Goal: Use online tool/utility: Utilize a website feature to perform a specific function

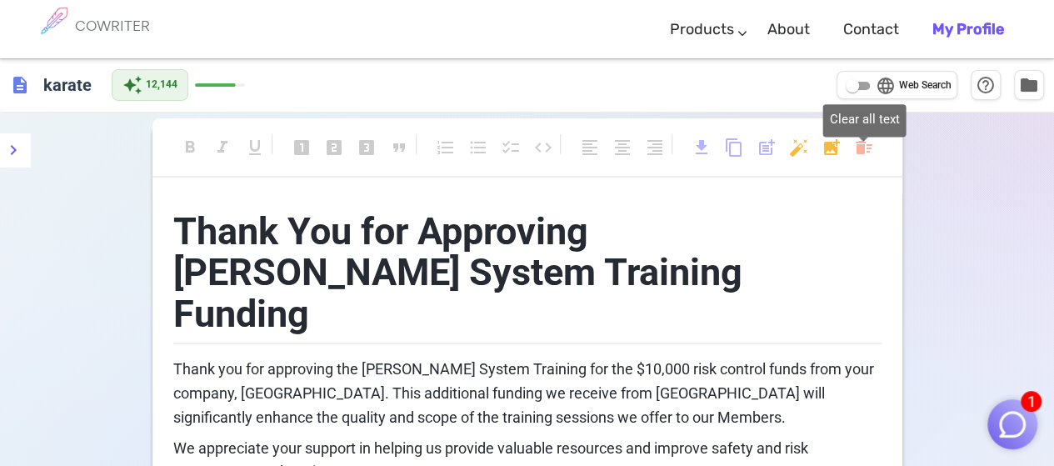
click at [861, 147] on body "1 COWRITER Products Writing Marketing Emails Images (soon) About Contact My Pro…" at bounding box center [527, 343] width 1054 height 687
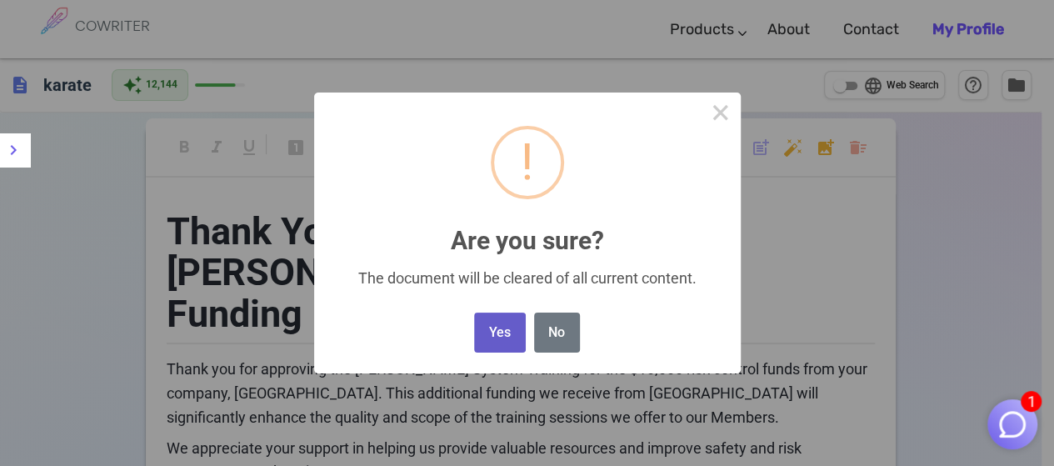
click at [508, 334] on button "Yes" at bounding box center [499, 332] width 51 height 41
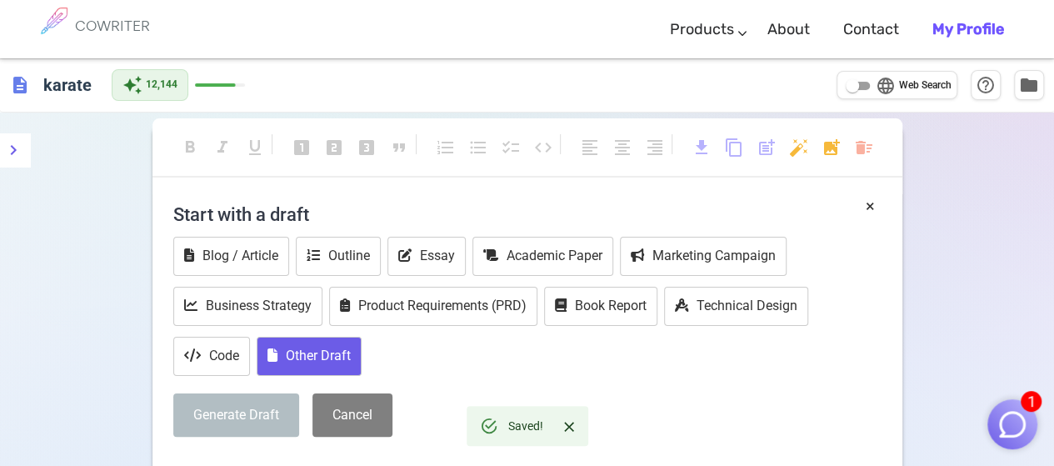
click at [312, 350] on button "Other Draft" at bounding box center [309, 356] width 105 height 39
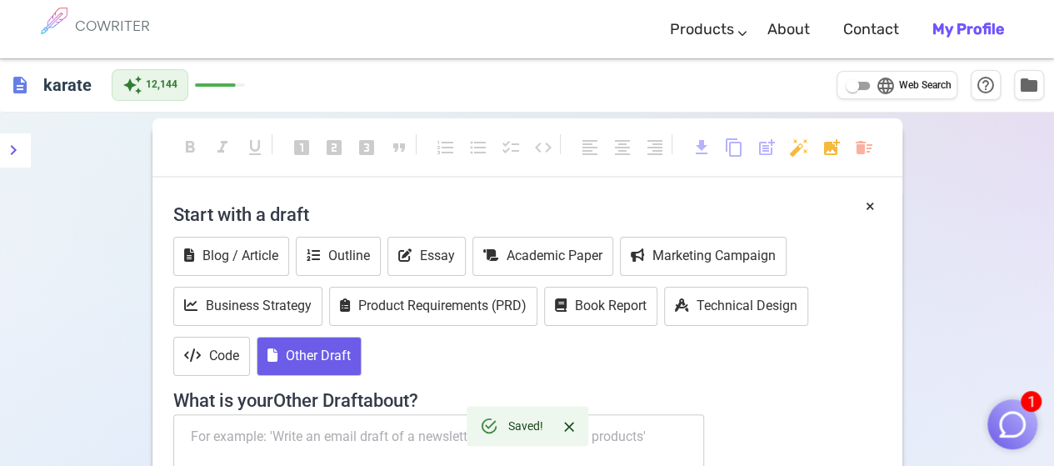
scroll to position [83, 0]
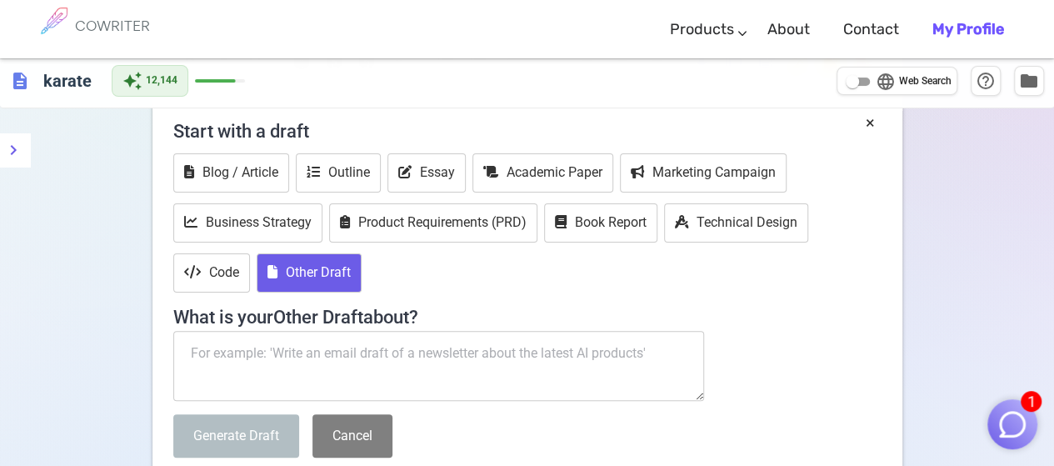
click at [232, 346] on textarea at bounding box center [438, 366] width 531 height 70
paste textarea "Sorry to bother you at the beginning of the school year. I normally don't use m…"
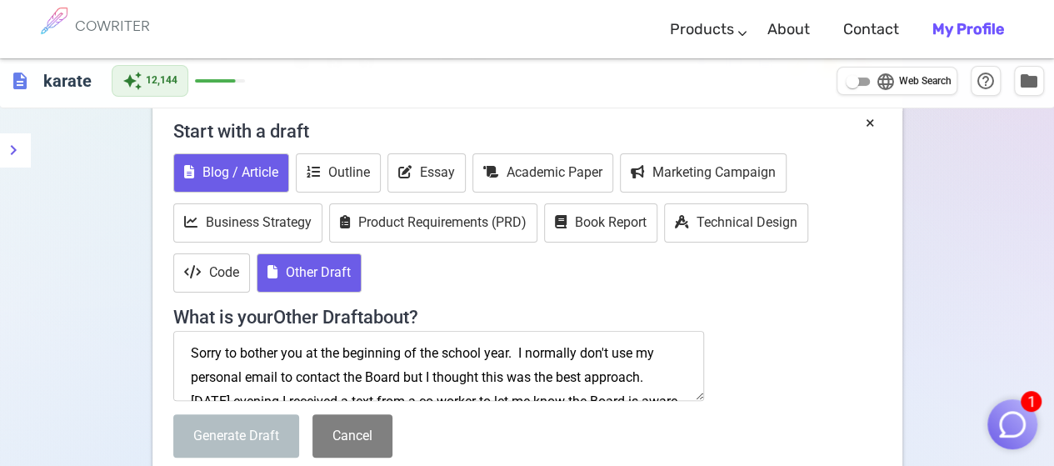
scroll to position [130, 0]
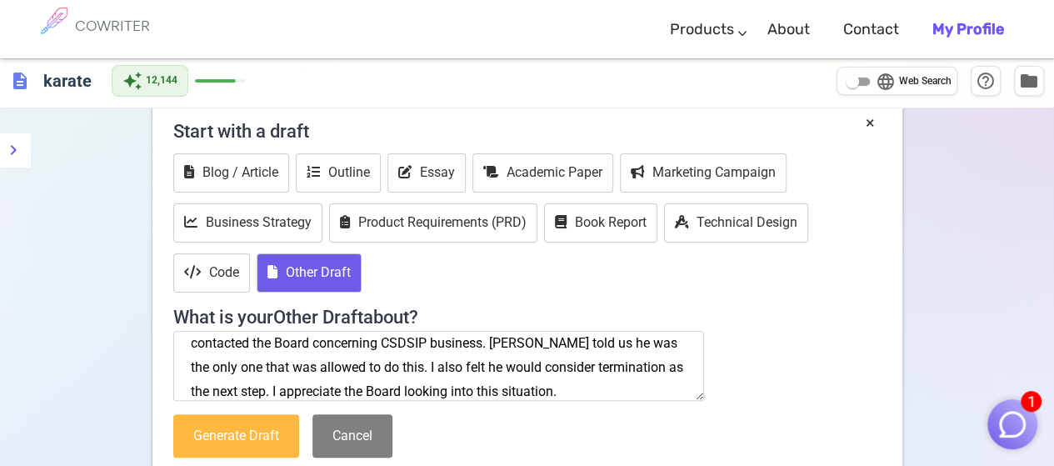
type textarea "Sorry to bother you at the beginning of the school year. I normally don't use m…"
click at [242, 432] on button "Generate Draft" at bounding box center [236, 436] width 126 height 44
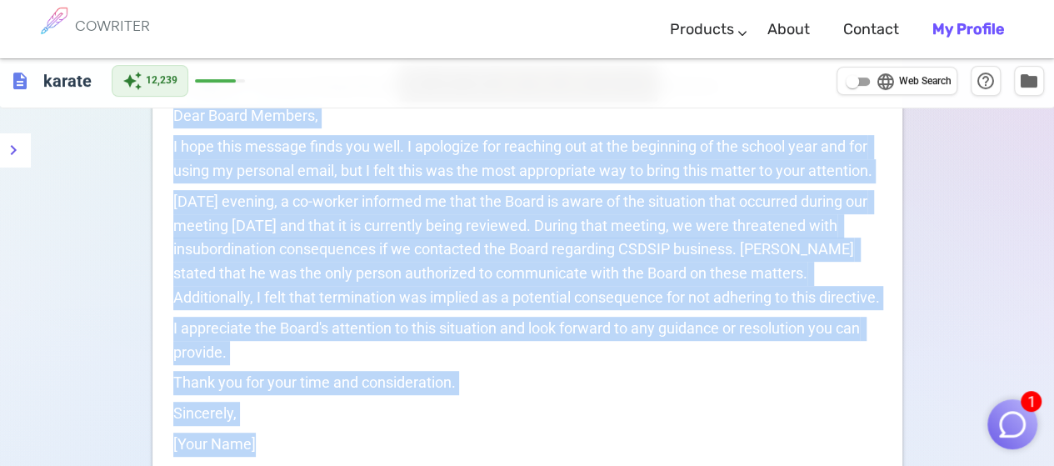
scroll to position [278, 0]
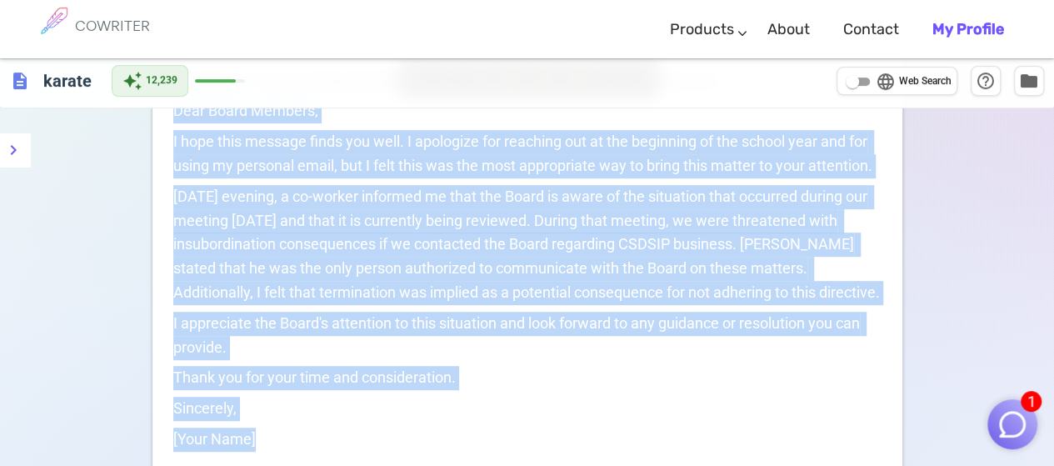
drag, startPoint x: 173, startPoint y: 223, endPoint x: 478, endPoint y: 407, distance: 355.7
click at [478, 407] on div "Email to the Board Regarding Meeting Incident --- **Subject:** Concern Regardin…" at bounding box center [527, 199] width 708 height 566
copy div "Dear Board Members, I hope this message finds you well. I apologize for reachin…"
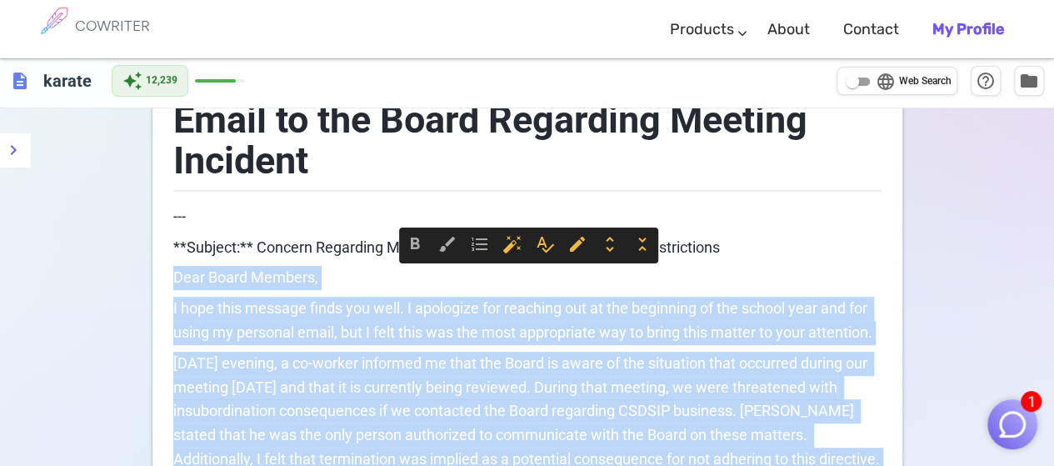
scroll to position [195, 0]
